Goal: Find specific page/section: Find specific page/section

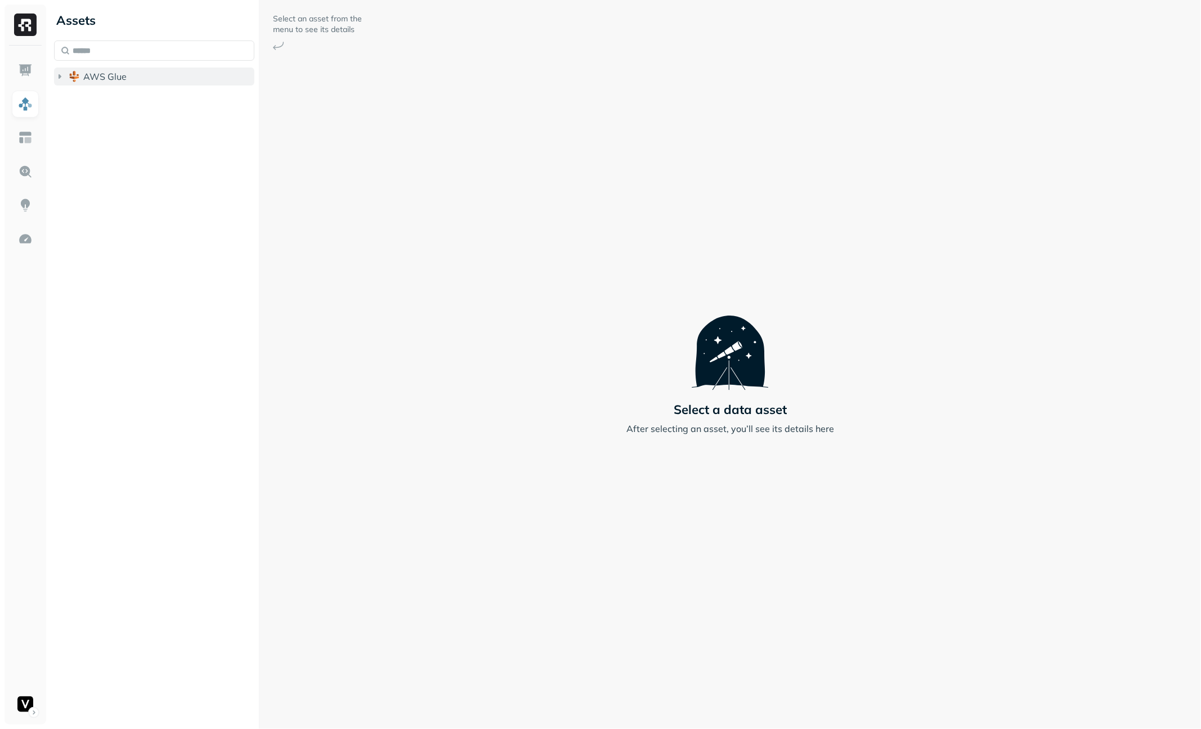
click at [60, 75] on icon "button" at bounding box center [60, 76] width 3 height 5
click at [529, 419] on div "Select an asset from the menu to see its details Select a data asset After sele…" at bounding box center [730, 364] width 942 height 729
click at [70, 165] on icon "button" at bounding box center [71, 165] width 3 height 5
click at [70, 165] on icon "button" at bounding box center [71, 165] width 5 height 3
click at [70, 165] on icon "button" at bounding box center [71, 165] width 3 height 5
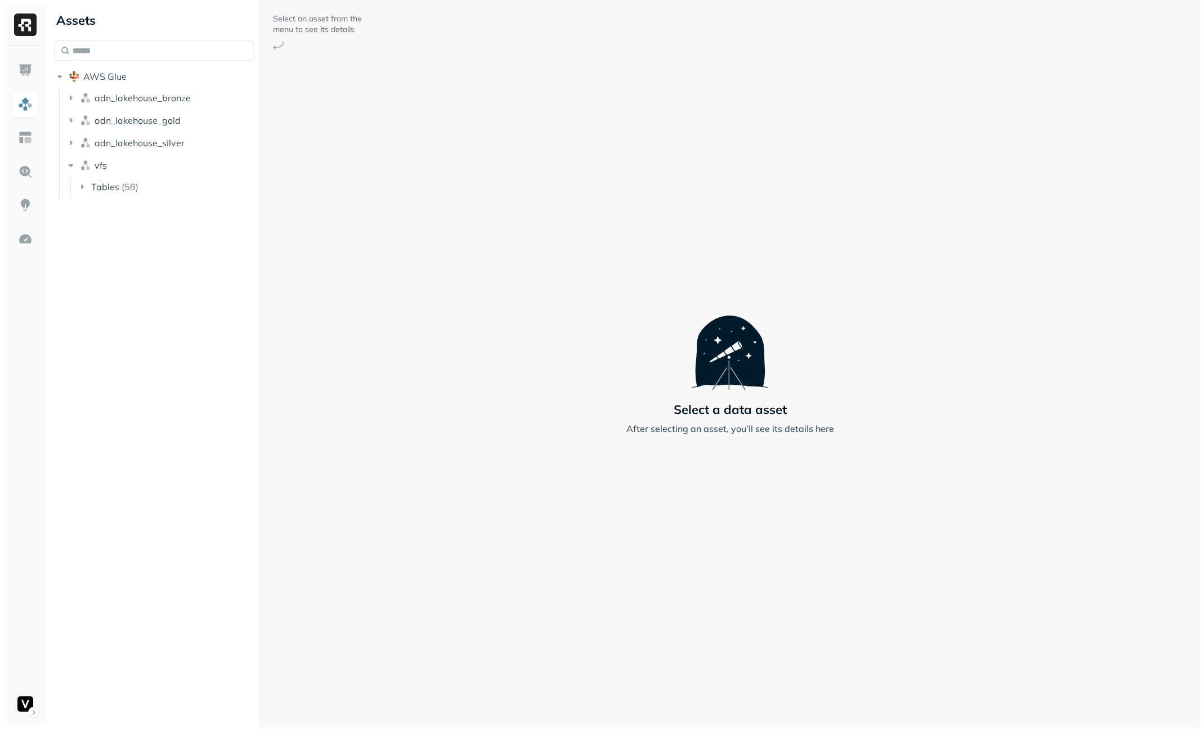
click at [82, 188] on icon "button" at bounding box center [82, 187] width 3 height 5
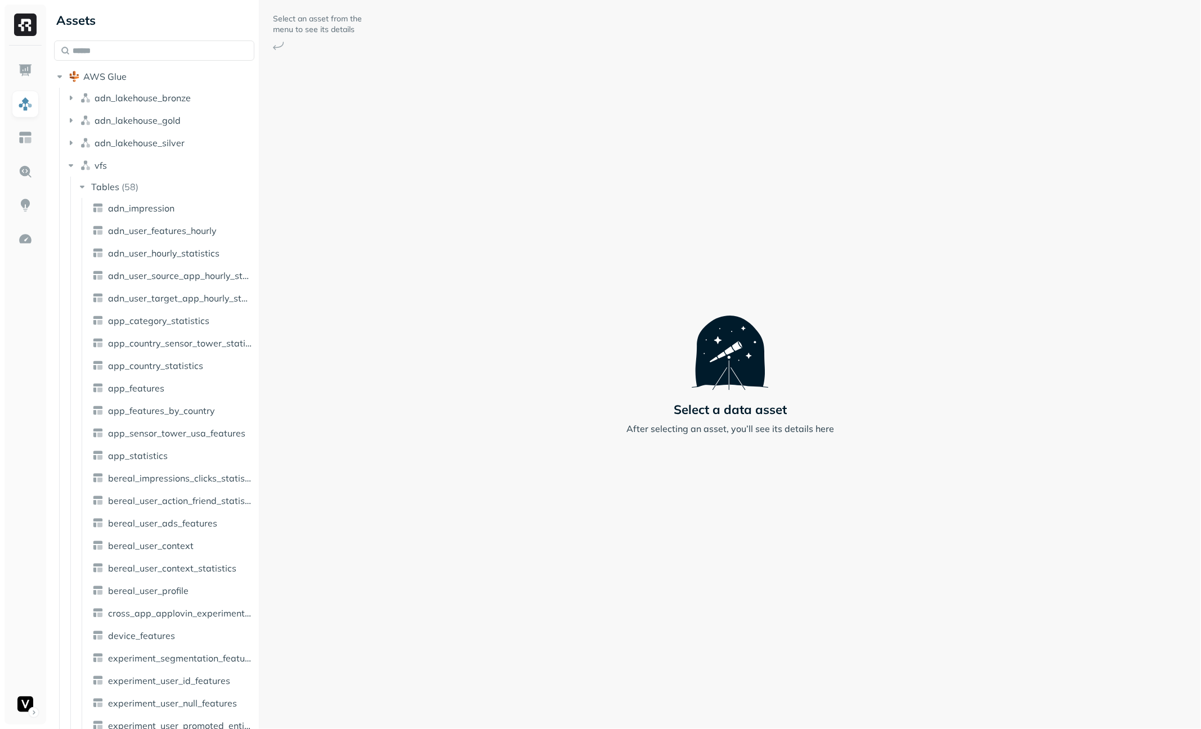
click at [82, 188] on icon "button" at bounding box center [82, 187] width 5 height 3
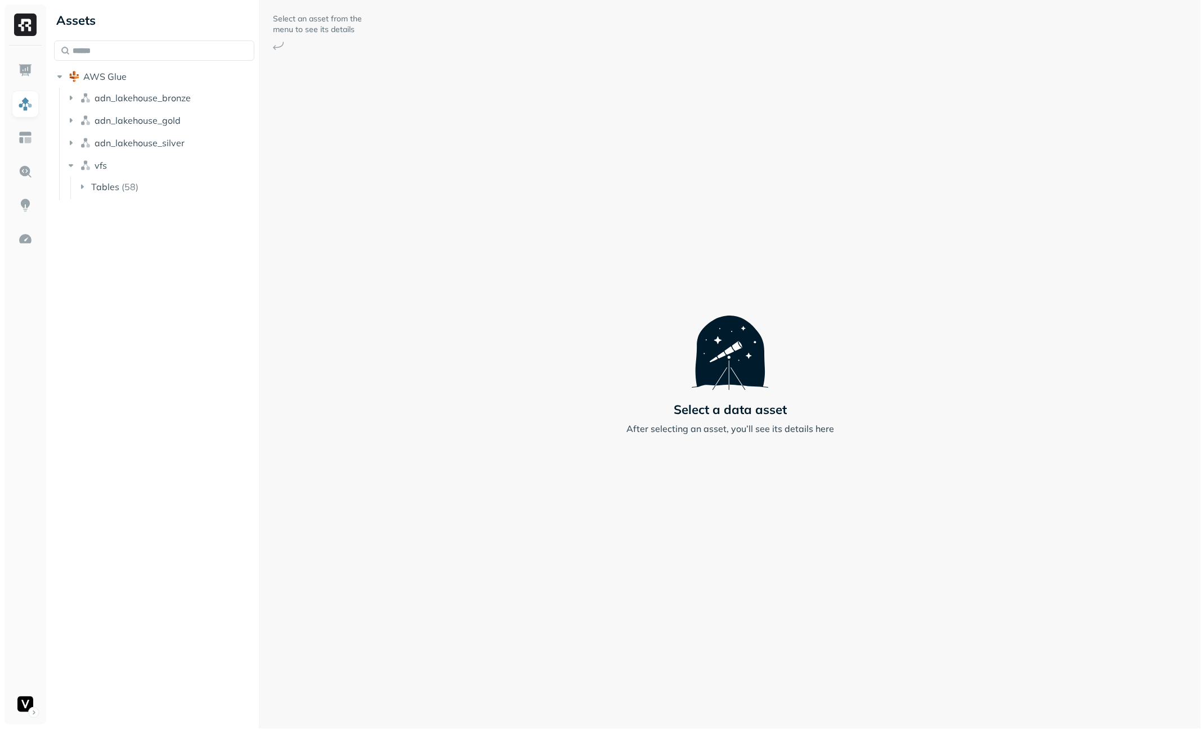
click at [82, 188] on icon "button" at bounding box center [82, 187] width 3 height 5
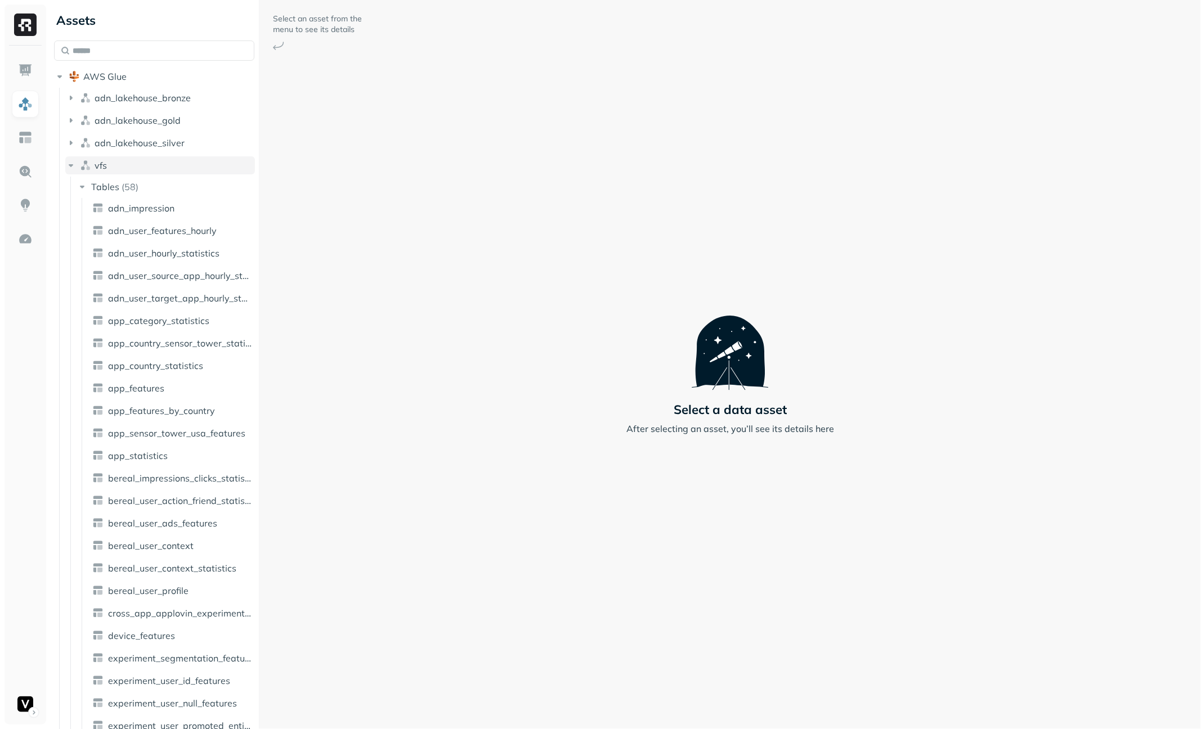
click at [75, 168] on icon "button" at bounding box center [70, 165] width 11 height 11
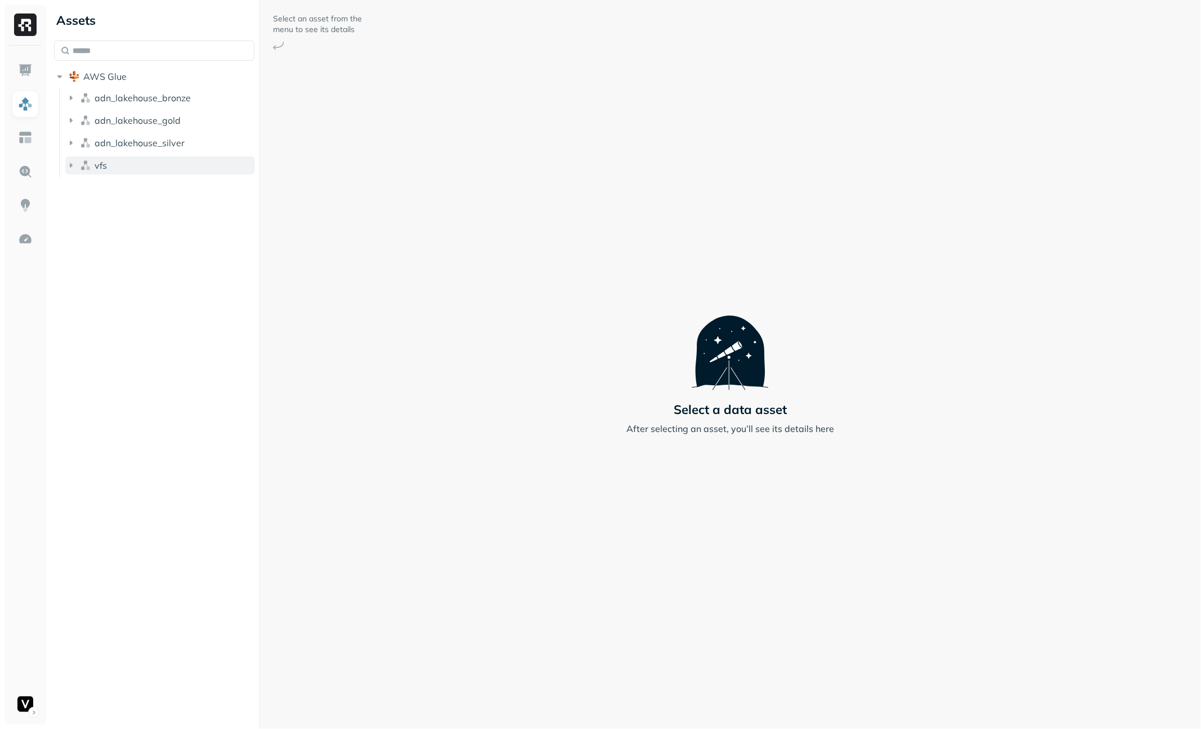
click at [75, 168] on icon "button" at bounding box center [70, 165] width 11 height 11
click at [82, 177] on ul "Tables ( 58 )" at bounding box center [162, 188] width 185 height 23
click at [82, 181] on button "Tables ( 58 )" at bounding box center [166, 187] width 179 height 18
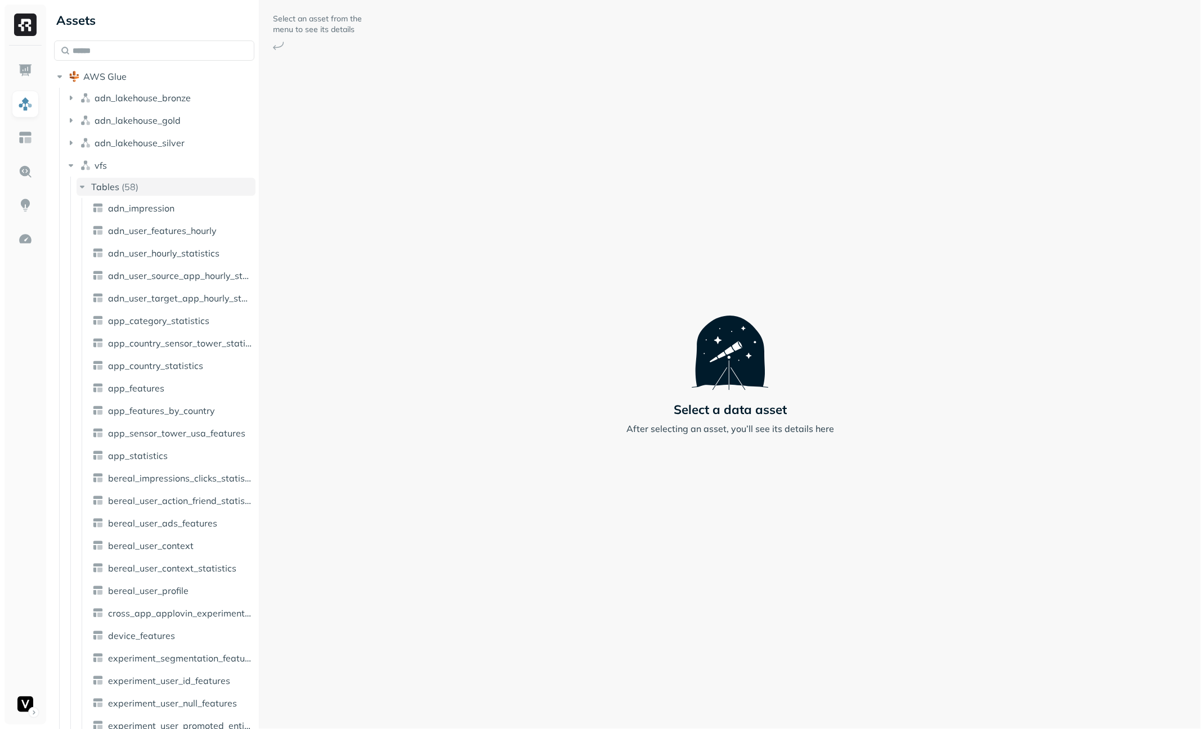
click at [82, 181] on button "Tables ( 58 )" at bounding box center [166, 187] width 179 height 18
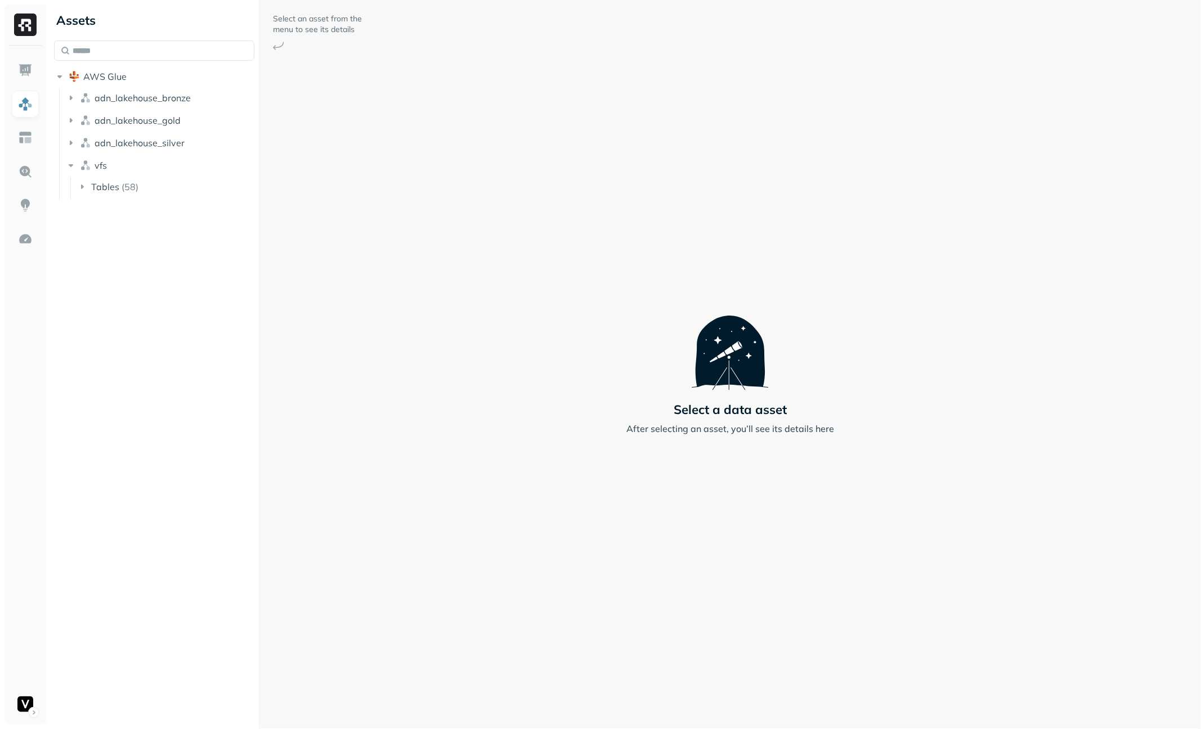
click at [458, 562] on div "Select an asset from the menu to see its details Select a data asset After sele…" at bounding box center [730, 364] width 942 height 729
click at [72, 119] on icon "button" at bounding box center [71, 120] width 3 height 5
click at [79, 146] on icon "button" at bounding box center [82, 141] width 11 height 11
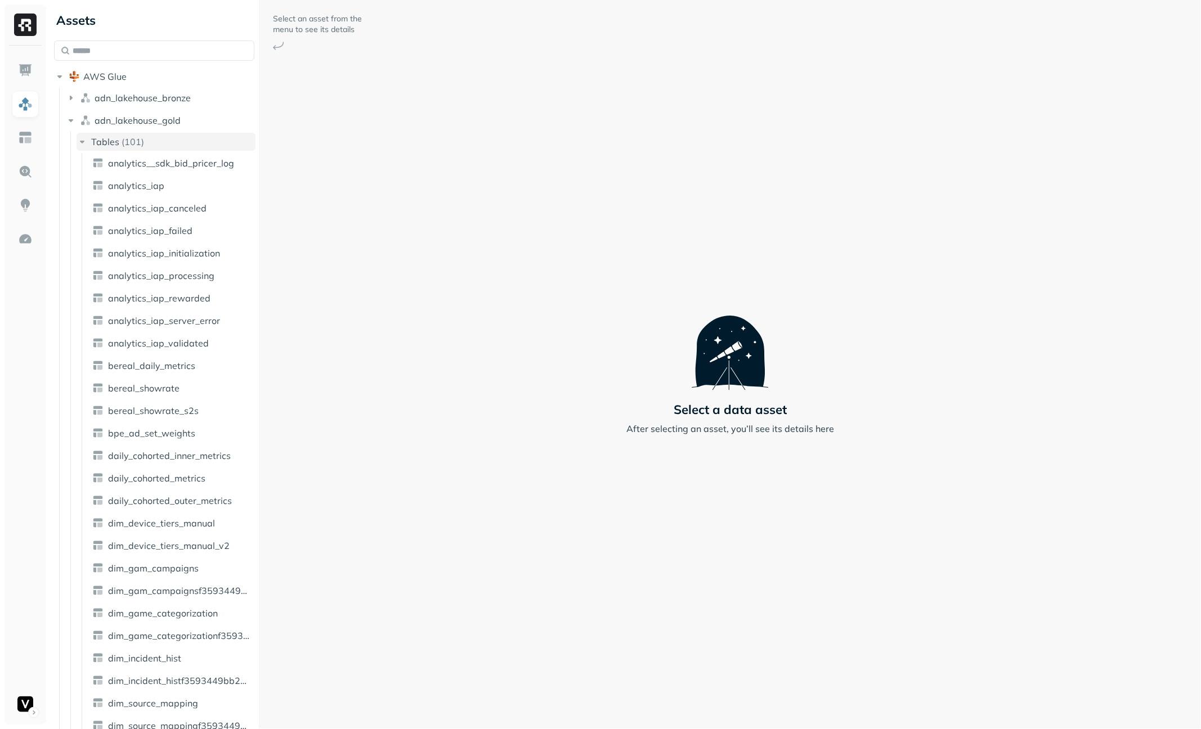
click at [87, 144] on icon "button" at bounding box center [82, 141] width 11 height 11
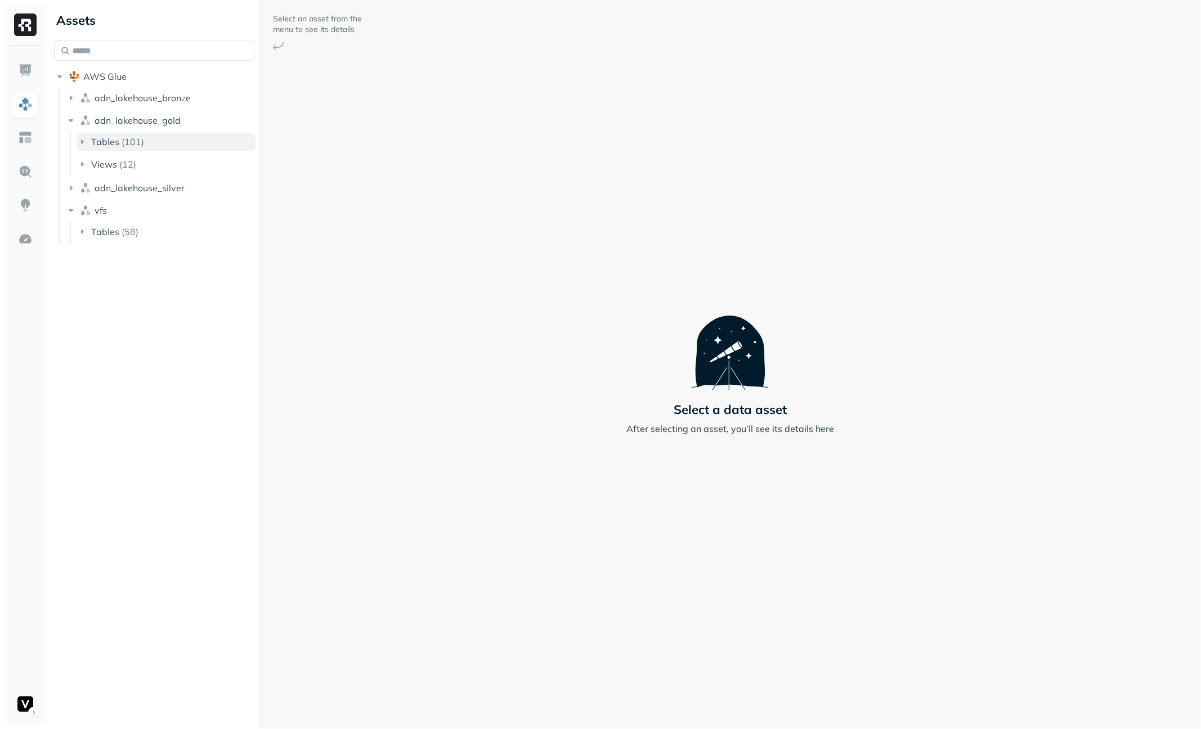
click at [87, 144] on icon "button" at bounding box center [82, 141] width 11 height 11
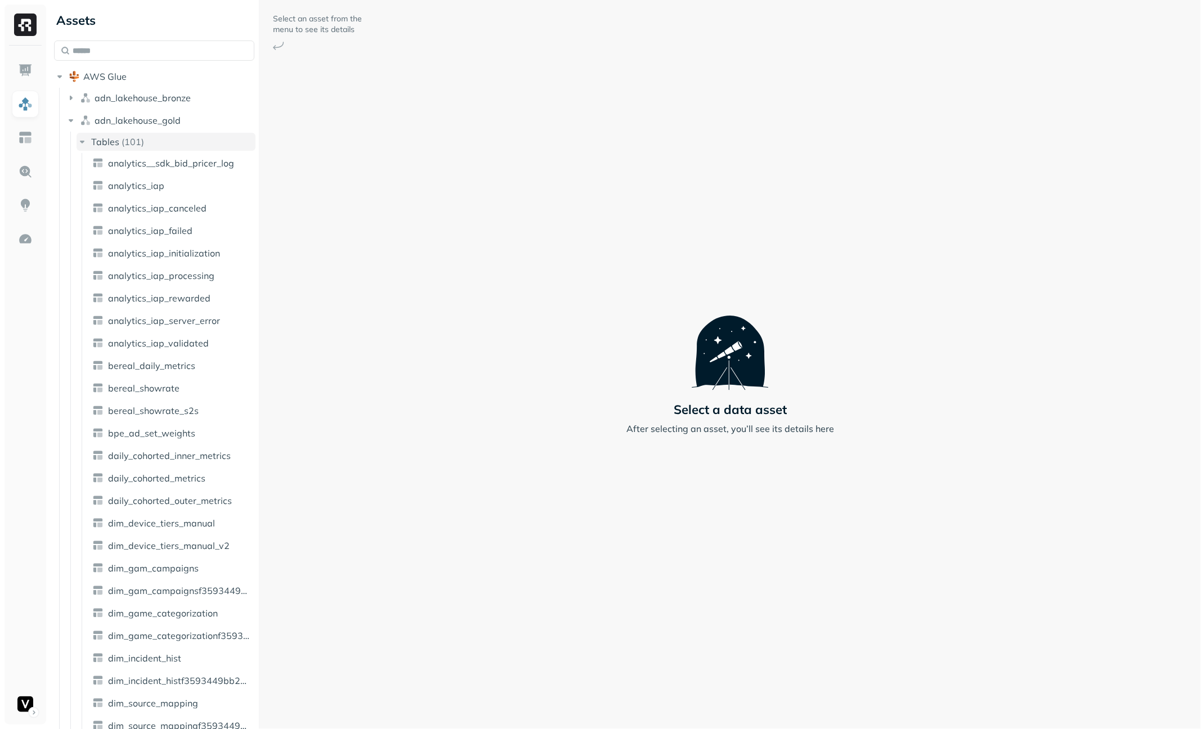
click at [87, 144] on icon "button" at bounding box center [82, 141] width 11 height 11
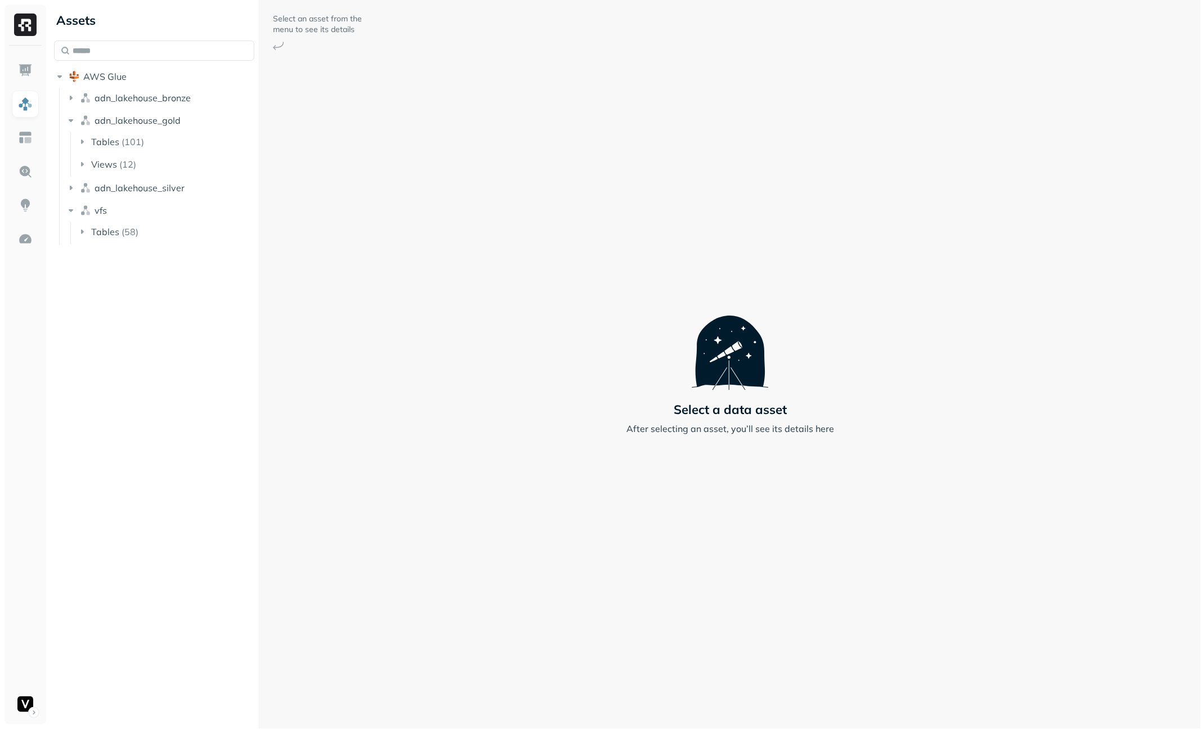
click at [800, 584] on div "Select an asset from the menu to see its details Select a data asset After sele…" at bounding box center [730, 364] width 208 height 729
click at [81, 138] on icon "button" at bounding box center [82, 141] width 11 height 11
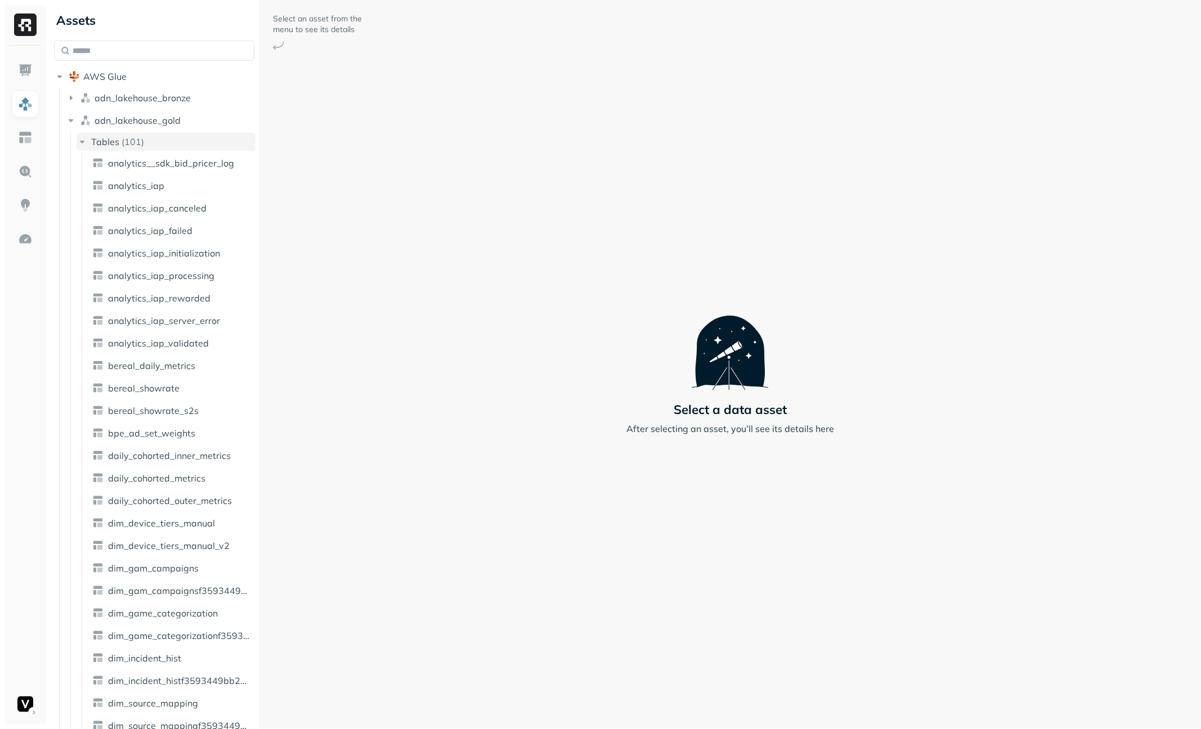
click at [81, 138] on icon "button" at bounding box center [82, 141] width 11 height 11
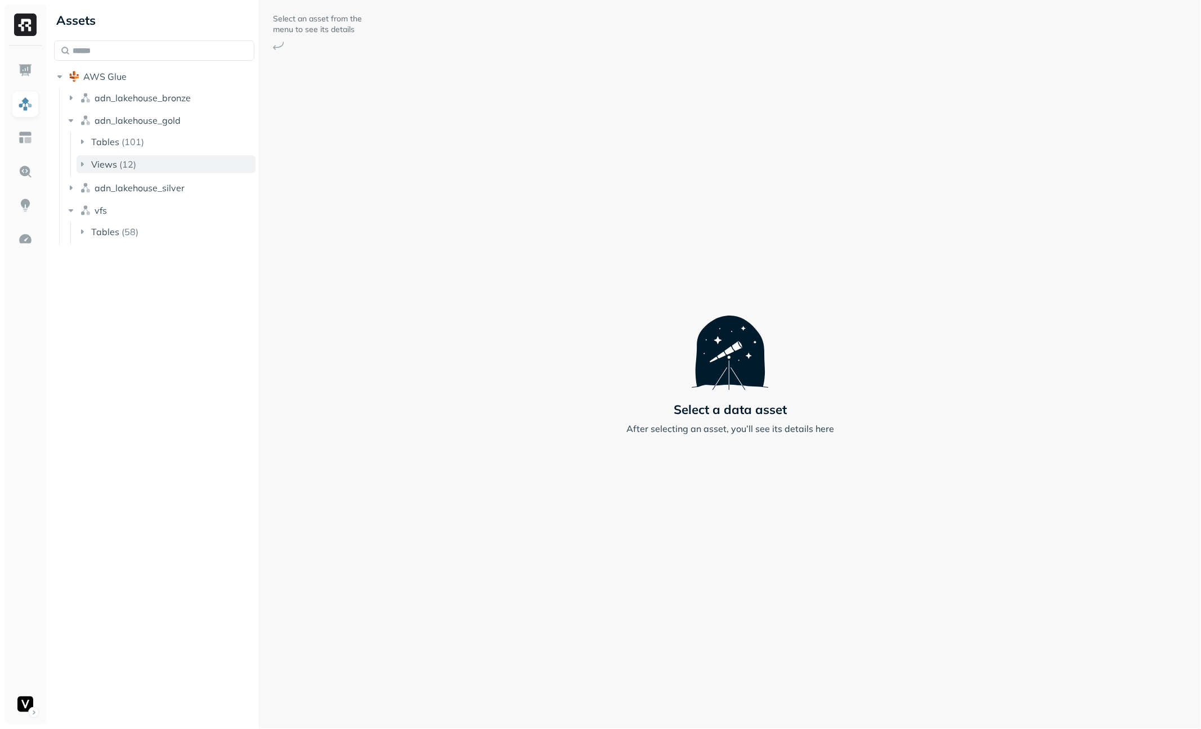
click at [82, 170] on button "Views ( 12 )" at bounding box center [166, 164] width 179 height 18
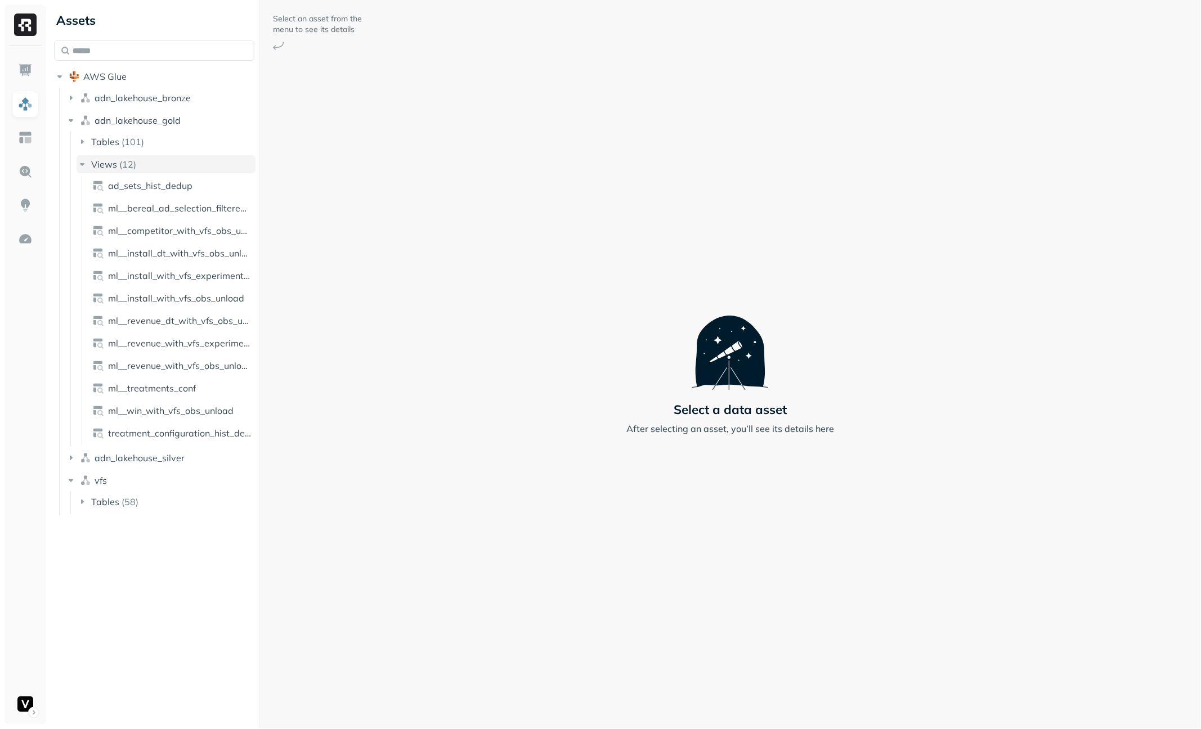
click at [82, 170] on button "Views ( 12 )" at bounding box center [166, 164] width 179 height 18
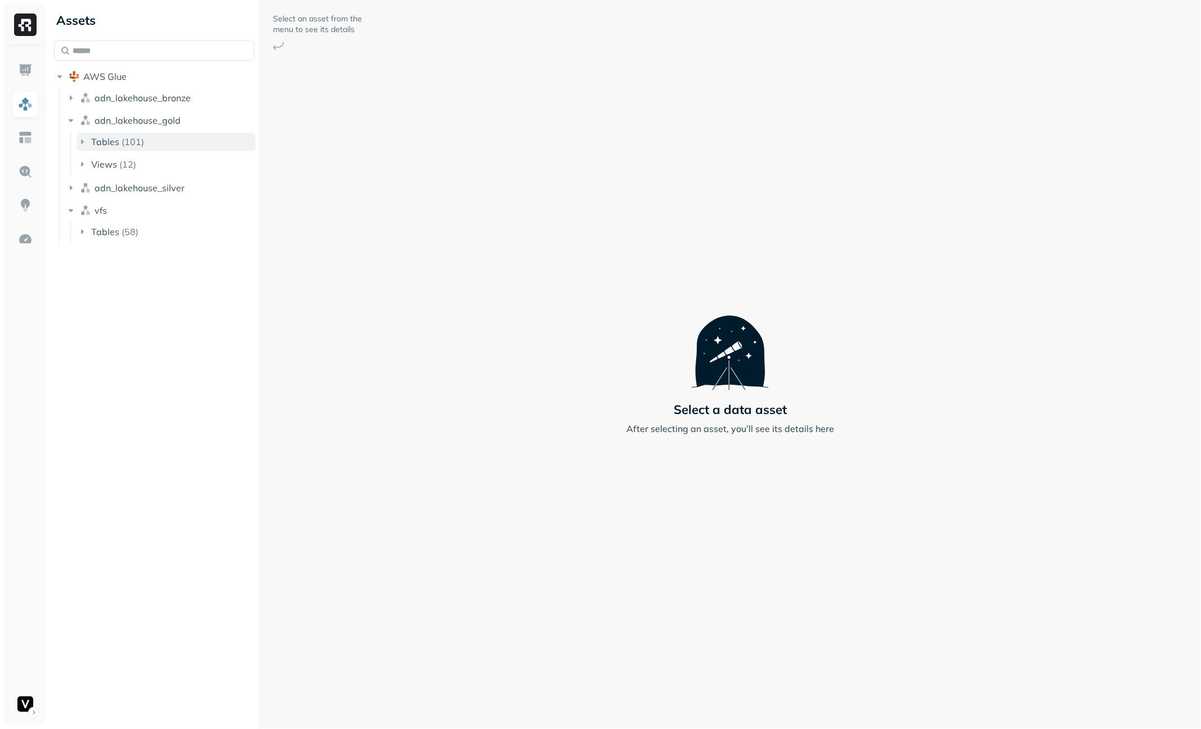
click at [82, 150] on button "Tables ( 101 )" at bounding box center [166, 142] width 179 height 18
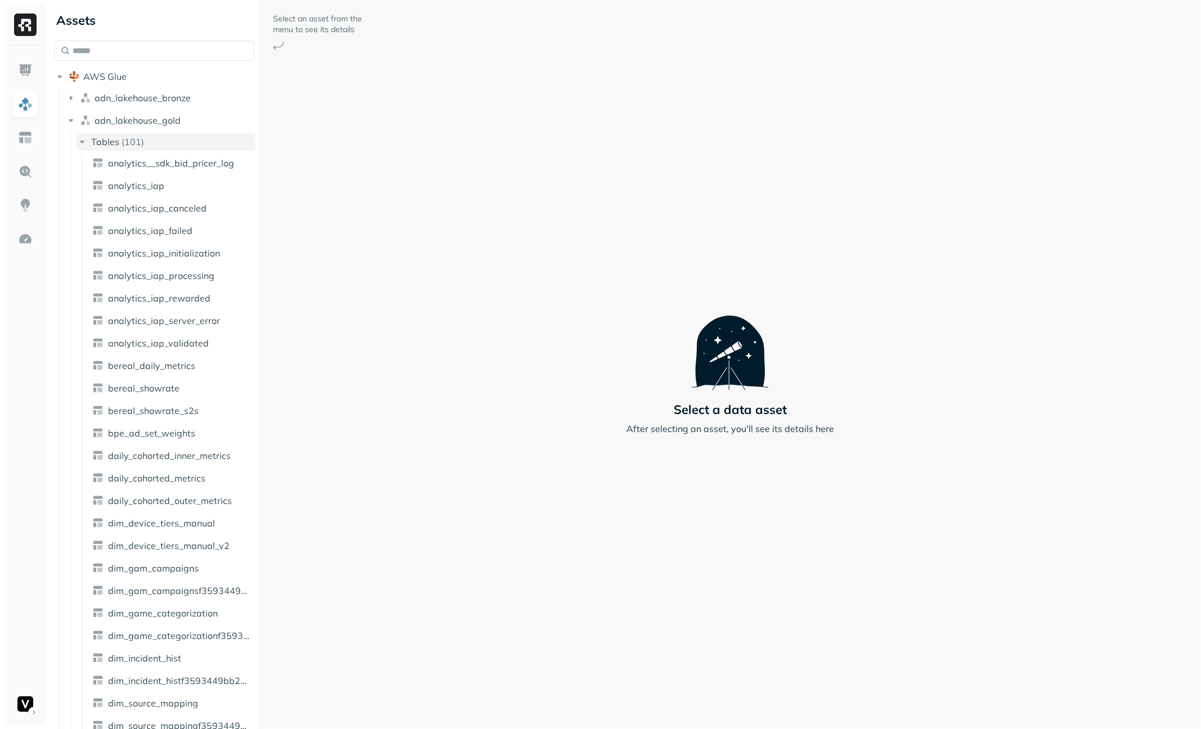
click at [82, 145] on icon "button" at bounding box center [82, 141] width 11 height 11
